Goal: Information Seeking & Learning: Learn about a topic

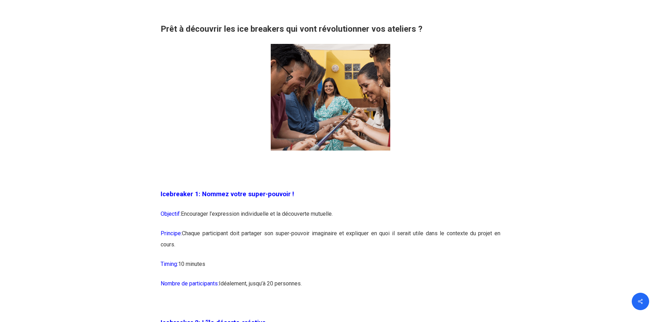
scroll to position [557, 0]
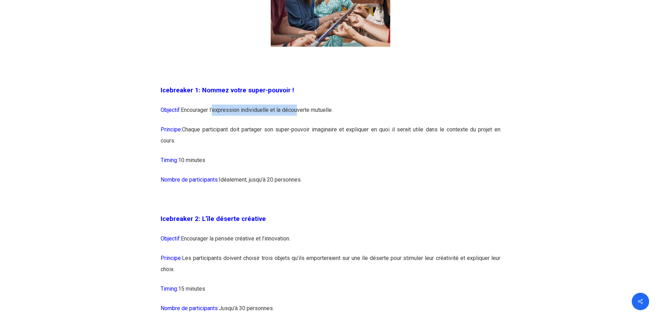
drag, startPoint x: 214, startPoint y: 109, endPoint x: 297, endPoint y: 109, distance: 83.3
click at [297, 109] on p "Objectif: Encourager l’expression individuelle et la découverte mutuelle." at bounding box center [331, 115] width 340 height 20
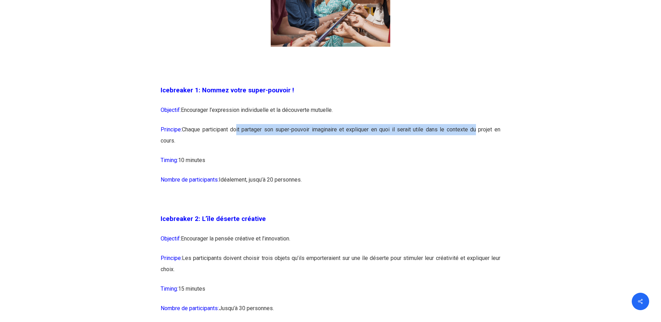
drag, startPoint x: 238, startPoint y: 130, endPoint x: 472, endPoint y: 129, distance: 234.8
click at [472, 129] on p "Principe: Chaque participant doit partager son super-pouvoir imaginaire et expl…" at bounding box center [331, 139] width 340 height 31
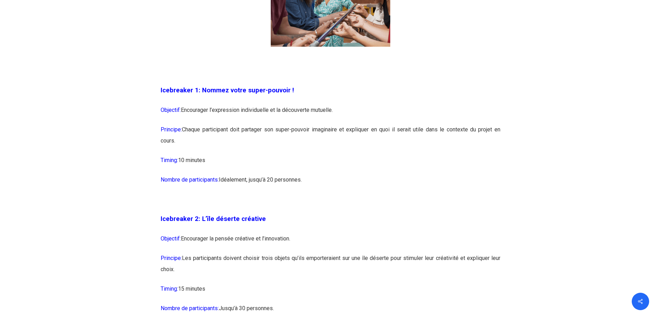
click at [273, 141] on p "Principe: Chaque participant doit partager son super-pouvoir imaginaire et expl…" at bounding box center [331, 139] width 340 height 31
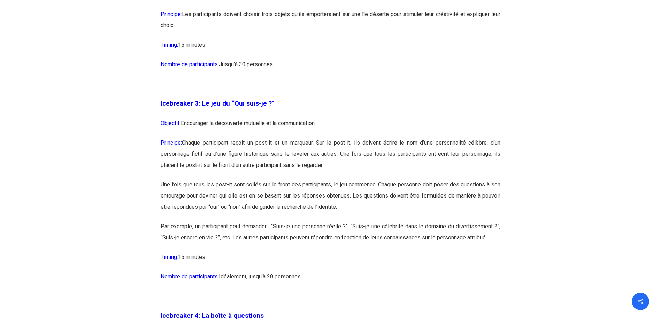
scroll to position [836, 0]
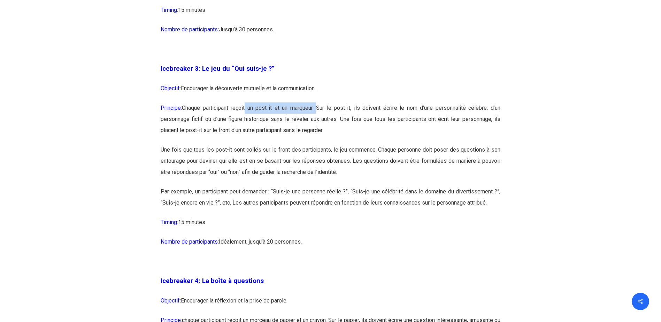
drag, startPoint x: 247, startPoint y: 106, endPoint x: 318, endPoint y: 106, distance: 71.1
click at [318, 106] on p "Principe: Chaque participant reçoit un post-it et un marqueur. Sur le post-it, …" at bounding box center [331, 123] width 340 height 42
drag, startPoint x: 318, startPoint y: 106, endPoint x: 324, endPoint y: 106, distance: 5.9
click at [318, 106] on p "Principe: Chaque participant reçoit un post-it et un marqueur. Sur le post-it, …" at bounding box center [331, 123] width 340 height 42
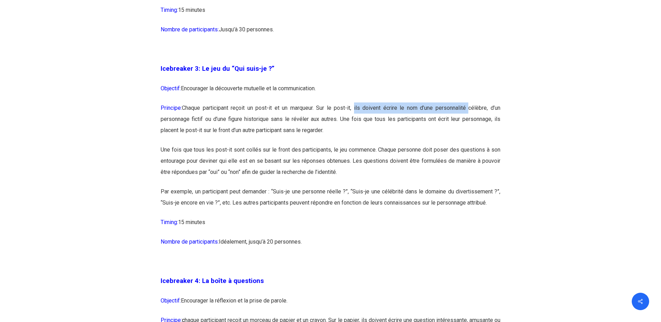
drag, startPoint x: 353, startPoint y: 106, endPoint x: 466, endPoint y: 106, distance: 112.9
click at [466, 106] on p "Principe: Chaque participant reçoit un post-it et un marqueur. Sur le post-it, …" at bounding box center [331, 123] width 340 height 42
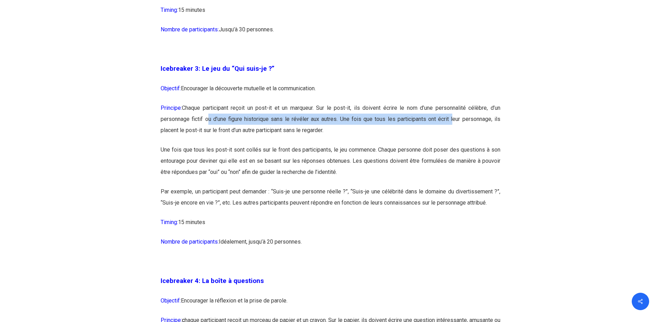
drag, startPoint x: 206, startPoint y: 121, endPoint x: 451, endPoint y: 119, distance: 244.9
click at [451, 119] on p "Principe: Chaque participant reçoit un post-it et un marqueur. Sur le post-it, …" at bounding box center [331, 123] width 340 height 42
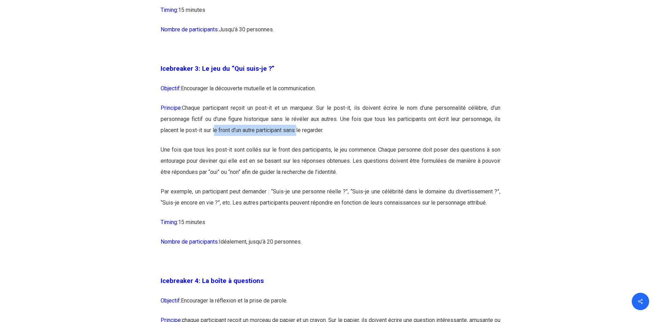
drag, startPoint x: 212, startPoint y: 125, endPoint x: 297, endPoint y: 125, distance: 84.6
click at [297, 125] on p "Principe: Chaque participant reçoit un post-it et un marqueur. Sur le post-it, …" at bounding box center [331, 123] width 340 height 42
drag, startPoint x: 297, startPoint y: 125, endPoint x: 345, endPoint y: 126, distance: 47.4
click at [346, 125] on p "Principe: Chaque participant reçoit un post-it et un marqueur. Sur le post-it, …" at bounding box center [331, 123] width 340 height 42
click at [346, 168] on p "Une fois que tous les post-it sont collés sur le front des participants, le jeu…" at bounding box center [331, 165] width 340 height 42
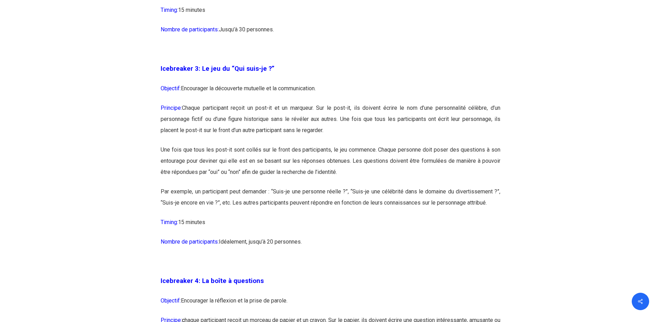
click at [372, 124] on p "Principe: Chaque participant reçoit un post-it et un marqueur. Sur le post-it, …" at bounding box center [331, 123] width 340 height 42
click at [388, 168] on p "Une fois que tous les post-it sont collés sur le front des participants, le jeu…" at bounding box center [331, 165] width 340 height 42
click at [397, 129] on p "Principe: Chaque participant reçoit un post-it et un marqueur. Sur le post-it, …" at bounding box center [331, 123] width 340 height 42
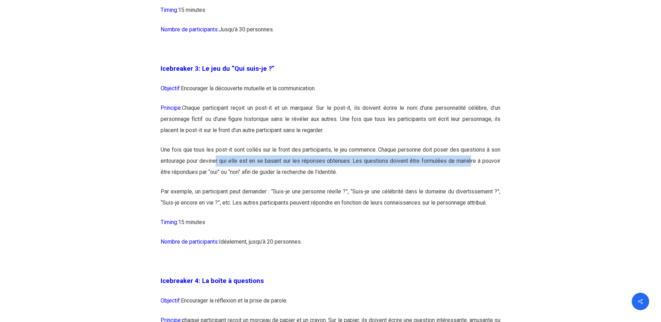
drag, startPoint x: 215, startPoint y: 158, endPoint x: 471, endPoint y: 165, distance: 255.4
click at [471, 165] on p "Une fois que tous les post-it sont collés sur le front des participants, le jeu…" at bounding box center [331, 165] width 340 height 42
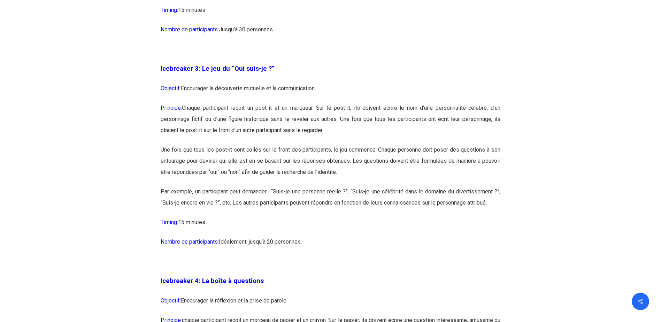
drag, startPoint x: 471, startPoint y: 165, endPoint x: 422, endPoint y: 180, distance: 51.1
click at [427, 181] on p "Une fois que tous les post-it sont collés sur le front des participants, le jeu…" at bounding box center [331, 165] width 340 height 42
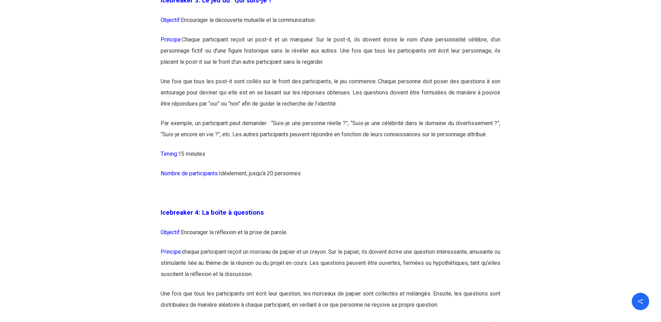
scroll to position [906, 0]
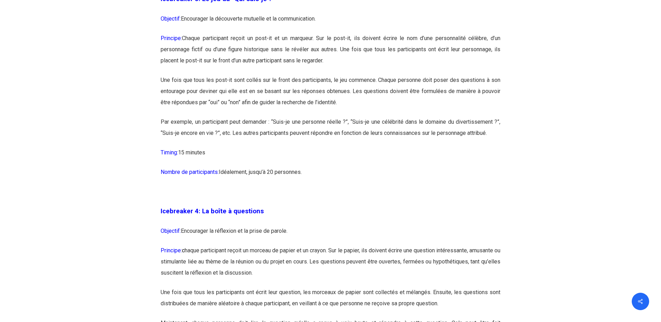
click at [245, 142] on p "Par exemple, un participant peut demander : “Suis-je une personne réelle ?”, “S…" at bounding box center [331, 131] width 340 height 31
drag, startPoint x: 230, startPoint y: 121, endPoint x: 251, endPoint y: 121, distance: 21.2
click at [251, 121] on p "Par exemple, un participant peut demander : “Suis-je une personne réelle ?”, “S…" at bounding box center [331, 131] width 340 height 31
drag, startPoint x: 251, startPoint y: 121, endPoint x: 321, endPoint y: 121, distance: 70.0
click at [321, 121] on p "Par exemple, un participant peut demander : “Suis-je une personne réelle ?”, “S…" at bounding box center [331, 131] width 340 height 31
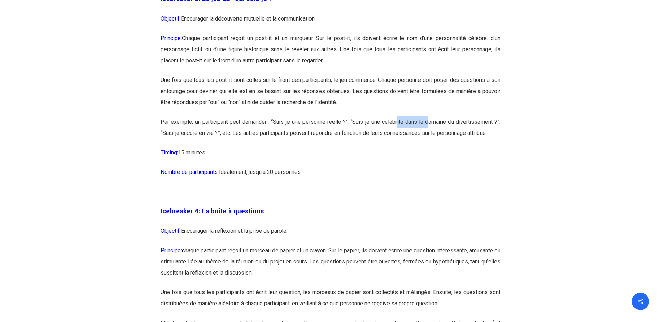
drag, startPoint x: 321, startPoint y: 121, endPoint x: 429, endPoint y: 121, distance: 108.0
click at [429, 121] on p "Par exemple, un participant peut demander : “Suis-je une personne réelle ?”, “S…" at bounding box center [331, 131] width 340 height 31
drag, startPoint x: 429, startPoint y: 121, endPoint x: 430, endPoint y: 150, distance: 28.6
click at [430, 150] on p "Timing: 15 minutes" at bounding box center [331, 157] width 340 height 20
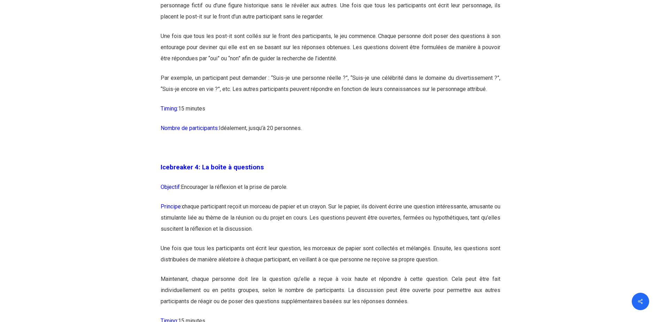
scroll to position [1045, 0]
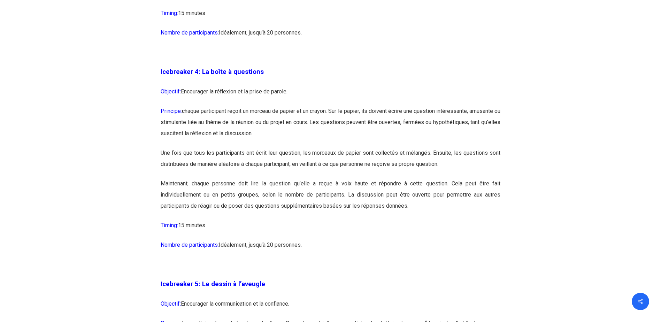
click at [314, 82] on p "Icebreaker 4: La boîte à questions" at bounding box center [331, 76] width 340 height 20
click at [322, 89] on p "Objectif: Encourager la réflexion et la prise de parole." at bounding box center [331, 96] width 340 height 20
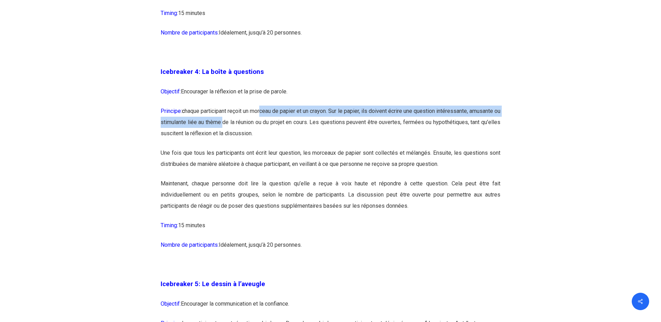
drag, startPoint x: 271, startPoint y: 111, endPoint x: 268, endPoint y: 124, distance: 12.8
click at [268, 124] on p "Principe: c haque participant reçoit un morceau de papier et un crayon. Sur le …" at bounding box center [331, 127] width 340 height 42
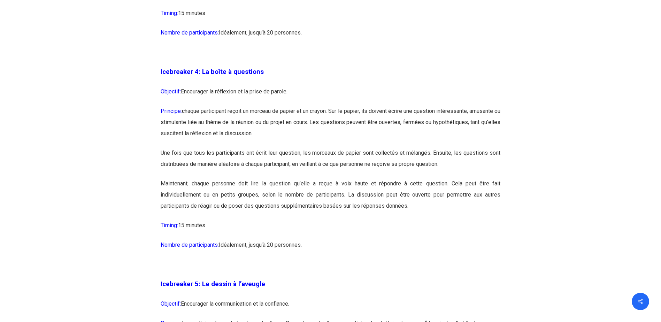
drag, startPoint x: 268, startPoint y: 124, endPoint x: 382, endPoint y: 140, distance: 115.4
click at [382, 140] on p "Principe: c haque participant reçoit un morceau de papier et un crayon. Sur le …" at bounding box center [331, 127] width 340 height 42
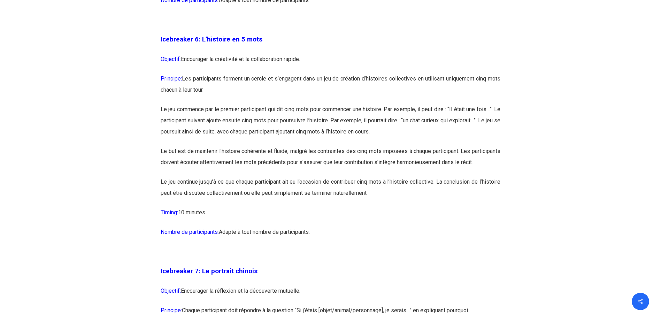
scroll to position [1533, 0]
click at [256, 95] on p "Principe: Les participants forment un cercle et s’engagent dans un jeu de créat…" at bounding box center [331, 88] width 340 height 31
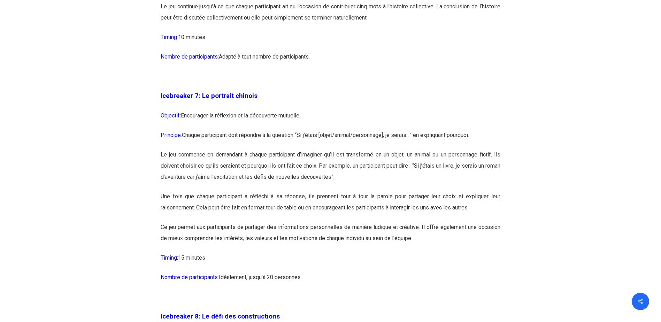
scroll to position [1777, 0]
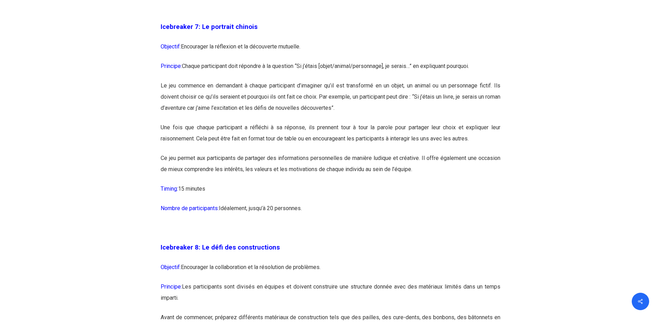
click at [275, 41] on p "Icebreaker 7: Le portrait chinois" at bounding box center [331, 31] width 340 height 20
drag, startPoint x: 219, startPoint y: 68, endPoint x: 253, endPoint y: 68, distance: 33.8
click at [253, 61] on p "Objectif: Encourager la réflexion et la découverte mutuelle." at bounding box center [331, 51] width 340 height 20
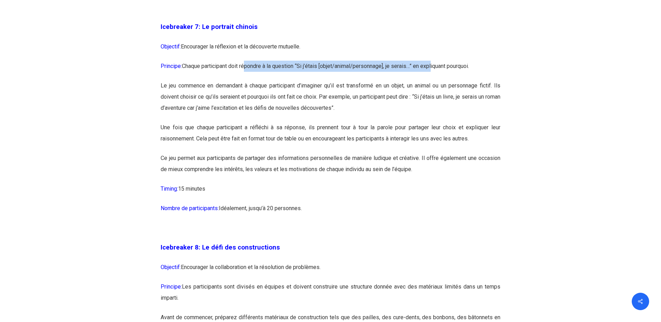
drag, startPoint x: 253, startPoint y: 68, endPoint x: 436, endPoint y: 91, distance: 185.3
click at [436, 80] on p "Principe: Chaque participant doit répondre à la question “Si j’étais [objet/ani…" at bounding box center [331, 71] width 340 height 20
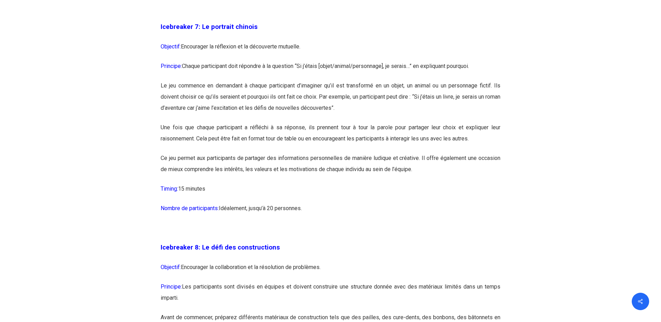
click at [225, 80] on p "Principe: Chaque participant doit répondre à la question “Si j’étais [objet/ani…" at bounding box center [331, 71] width 340 height 20
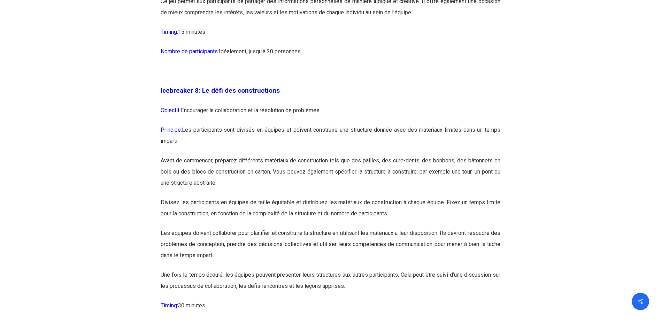
scroll to position [1986, 0]
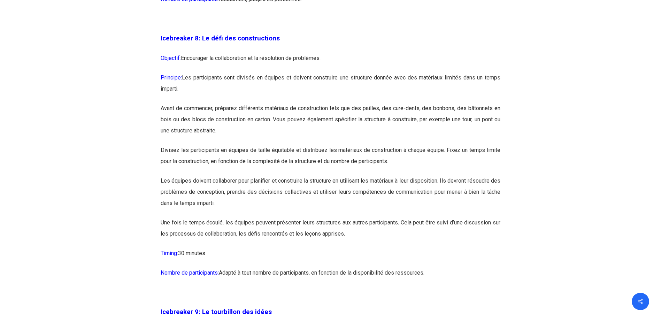
click at [304, 33] on p at bounding box center [331, 23] width 340 height 20
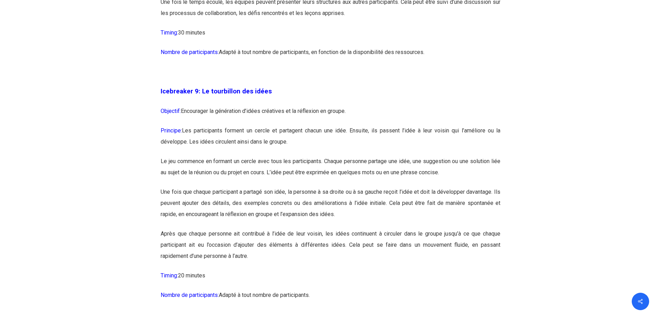
scroll to position [2229, 0]
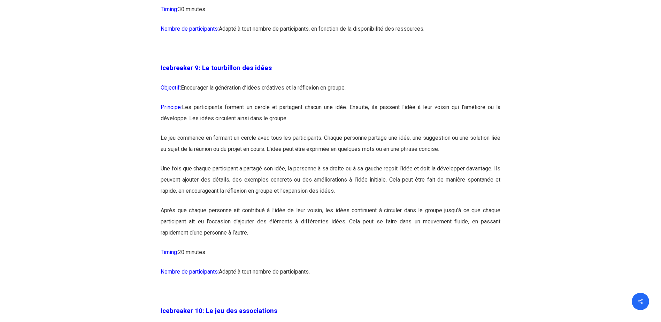
click at [292, 82] on p "Icebreaker 9: Le tourbillon des idées" at bounding box center [331, 72] width 340 height 20
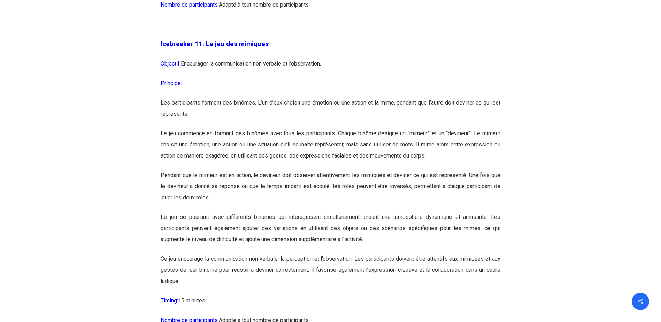
scroll to position [2752, 0]
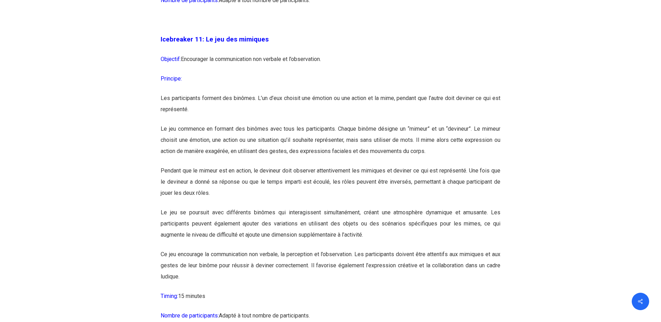
click at [278, 34] on p at bounding box center [331, 24] width 340 height 20
click at [280, 54] on p "Icebreaker 11: Le jeu des mimiques" at bounding box center [331, 44] width 340 height 20
click at [265, 34] on p at bounding box center [331, 24] width 340 height 20
click at [300, 34] on p at bounding box center [331, 24] width 340 height 20
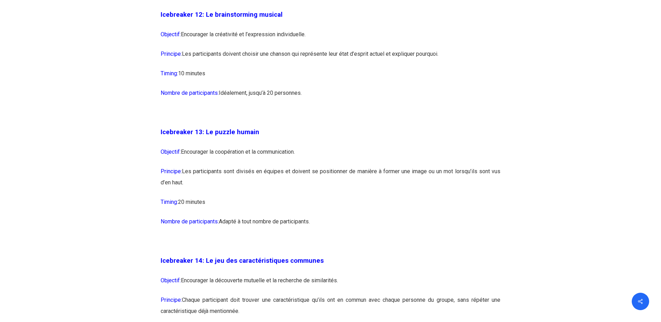
scroll to position [3100, 0]
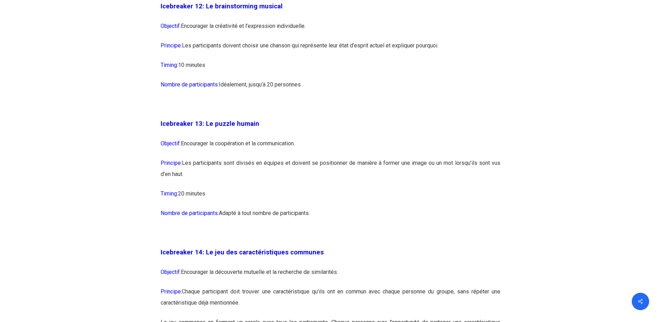
click at [293, 21] on p "Icebreaker 12: Le brainstorming musical" at bounding box center [331, 11] width 340 height 20
click at [327, 138] on p "Icebreaker 13: Le puzzle humain" at bounding box center [331, 128] width 340 height 20
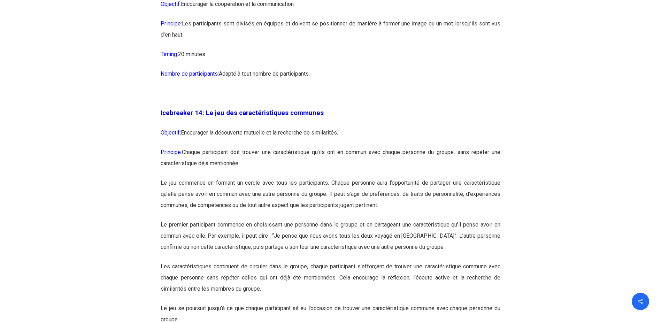
click at [362, 107] on p at bounding box center [331, 98] width 340 height 20
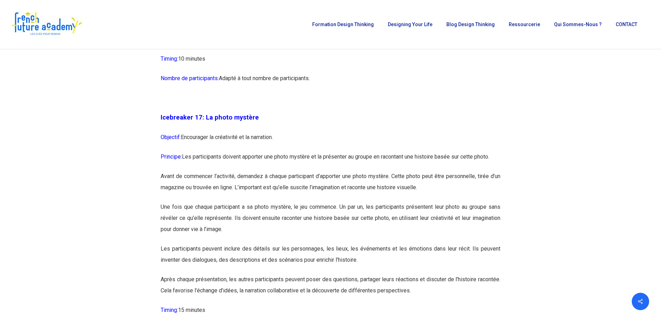
scroll to position [3797, 0]
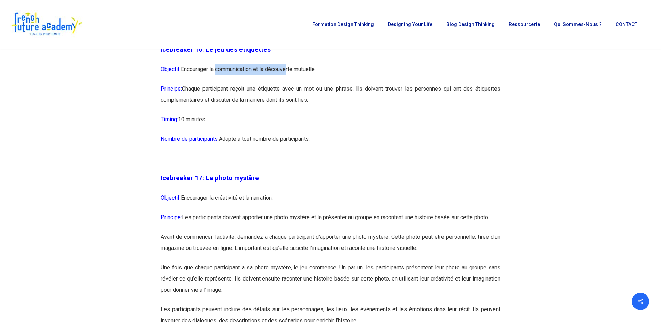
drag, startPoint x: 217, startPoint y: 89, endPoint x: 287, endPoint y: 89, distance: 70.0
click at [287, 83] on p "Objectif: Encourager la communication et la découverte mutuelle." at bounding box center [331, 74] width 340 height 20
drag, startPoint x: 241, startPoint y: 108, endPoint x: 336, endPoint y: 109, distance: 95.1
click at [336, 109] on p "Principe: Chaque participant reçoit une étiquette avec un mot ou une phrase. Il…" at bounding box center [331, 98] width 340 height 31
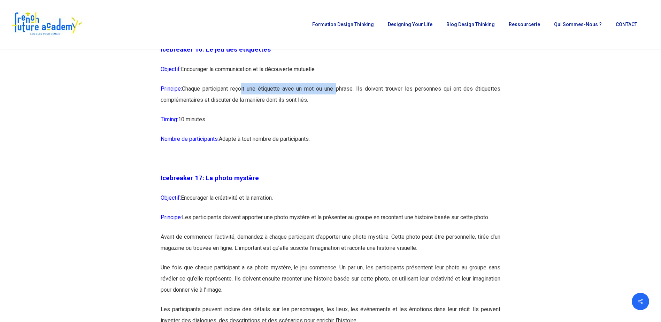
click at [336, 109] on p "Principe: Chaque participant reçoit une étiquette avec un mot ou une phrase. Il…" at bounding box center [331, 98] width 340 height 31
drag, startPoint x: 372, startPoint y: 110, endPoint x: 446, endPoint y: 110, distance: 73.8
click at [373, 110] on p "Principe: Chaque participant reçoit une étiquette avec un mot ou une phrase. Il…" at bounding box center [331, 98] width 340 height 31
click at [452, 110] on p "Principe: Chaque participant reçoit une étiquette avec un mot ou une phrase. Il…" at bounding box center [331, 98] width 340 height 31
drag, startPoint x: 189, startPoint y: 119, endPoint x: 256, endPoint y: 119, distance: 67.2
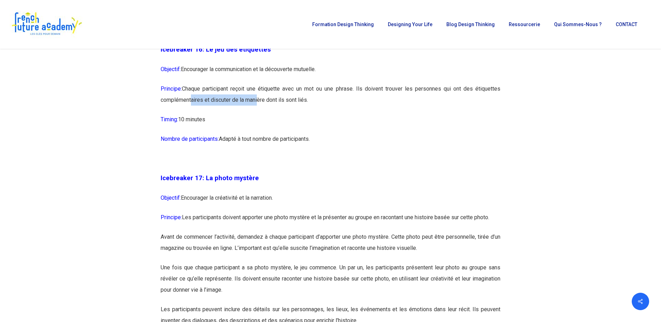
click at [256, 114] on p "Principe: Chaque participant reçoit une étiquette avec un mot ou une phrase. Il…" at bounding box center [331, 98] width 340 height 31
drag, startPoint x: 256, startPoint y: 119, endPoint x: 325, endPoint y: 119, distance: 69.0
click at [331, 114] on p "Principe: Chaque participant reçoit une étiquette avec un mot ou une phrase. Il…" at bounding box center [331, 98] width 340 height 31
drag, startPoint x: 208, startPoint y: 122, endPoint x: 271, endPoint y: 122, distance: 63.4
click at [271, 114] on p "Principe: Chaque participant reçoit une étiquette avec un mot ou une phrase. Il…" at bounding box center [331, 98] width 340 height 31
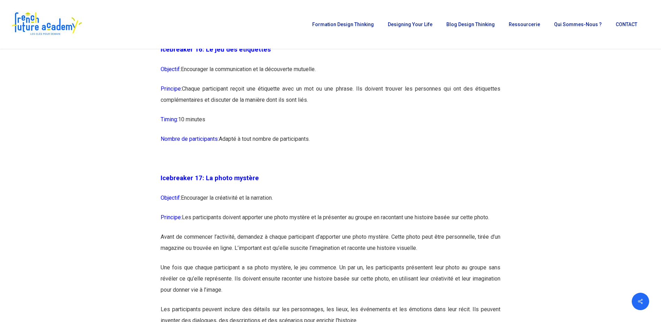
drag, startPoint x: 271, startPoint y: 122, endPoint x: 332, endPoint y: 122, distance: 60.3
click at [332, 114] on p "Principe: Chaque participant reçoit une étiquette avec un mot ou une phrase. Il…" at bounding box center [331, 98] width 340 height 31
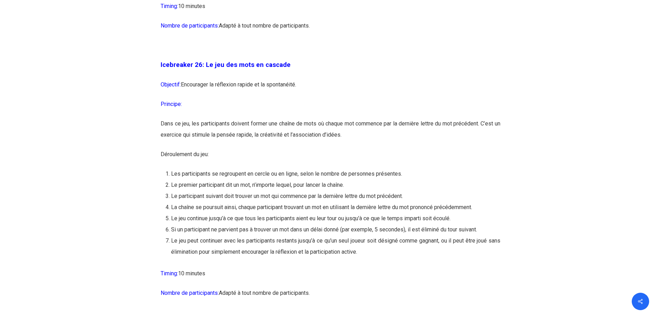
scroll to position [6096, 0]
